Goal: Information Seeking & Learning: Learn about a topic

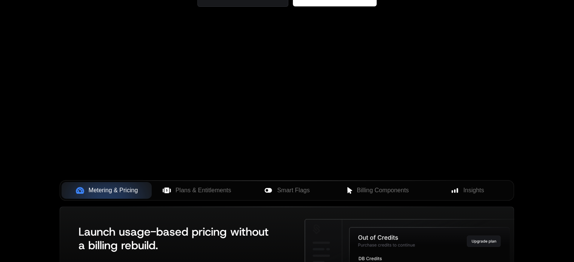
scroll to position [226, 0]
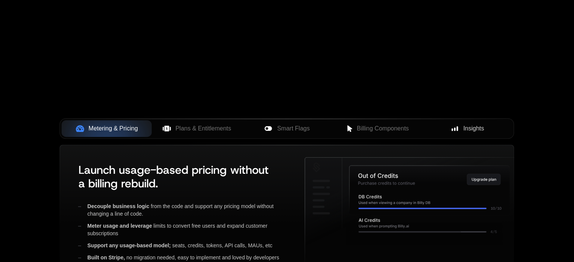
click at [462, 127] on div "Insights" at bounding box center [467, 128] width 78 height 9
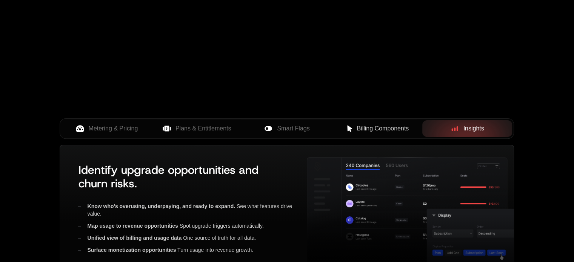
click at [381, 126] on span "Billing Components" at bounding box center [382, 128] width 52 height 9
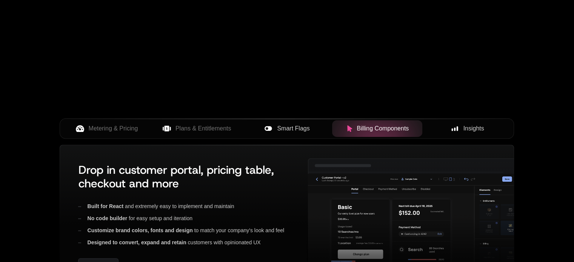
click at [270, 129] on icon at bounding box center [268, 128] width 8 height 8
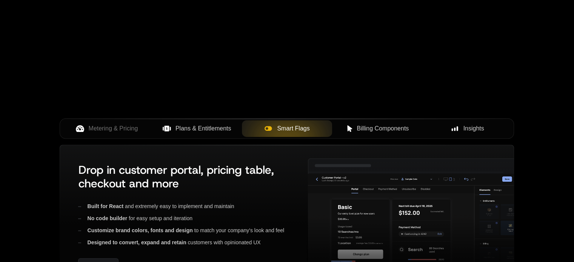
click at [200, 128] on span "Plans & Entitlements" at bounding box center [203, 128] width 56 height 9
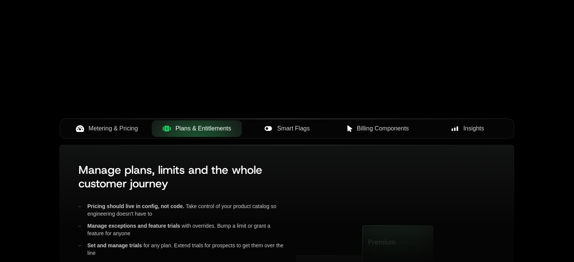
click at [128, 132] on span "Metering & Pricing" at bounding box center [113, 128] width 49 height 9
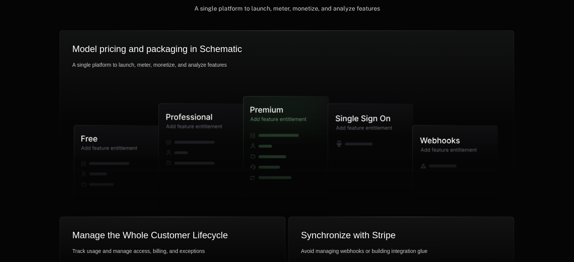
scroll to position [2074, 0]
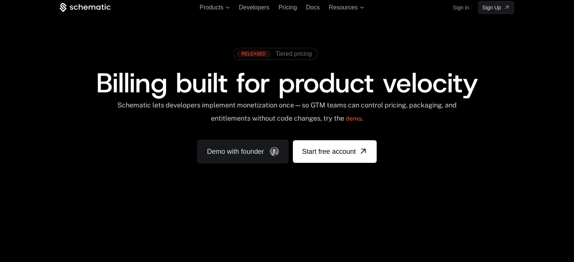
scroll to position [0, 0]
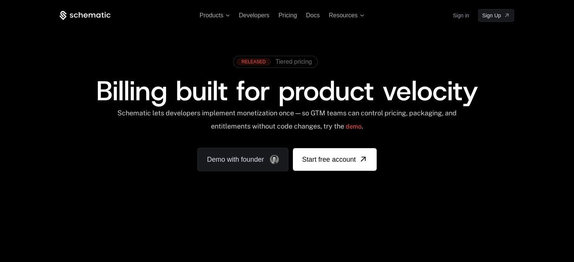
drag, startPoint x: 48, startPoint y: 16, endPoint x: 121, endPoint y: 18, distance: 73.9
click at [121, 18] on div "Products Developers Pricing Docs Resources Sign in Sign Up RELEASED Tiered pric…" at bounding box center [287, 113] width 574 height 226
drag, startPoint x: 43, startPoint y: 17, endPoint x: 115, endPoint y: 16, distance: 71.7
click at [115, 16] on div "Products Developers Pricing Docs Resources Sign in Sign Up" at bounding box center [286, 15] width 490 height 13
click at [299, 61] on span "Tiered pricing" at bounding box center [293, 61] width 36 height 7
